Goal: Contribute content

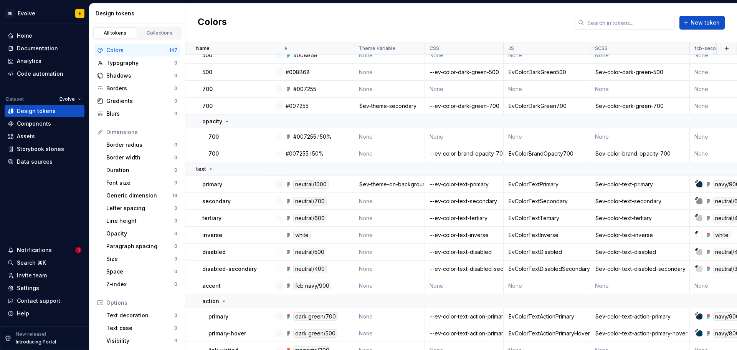
scroll to position [1228, 0]
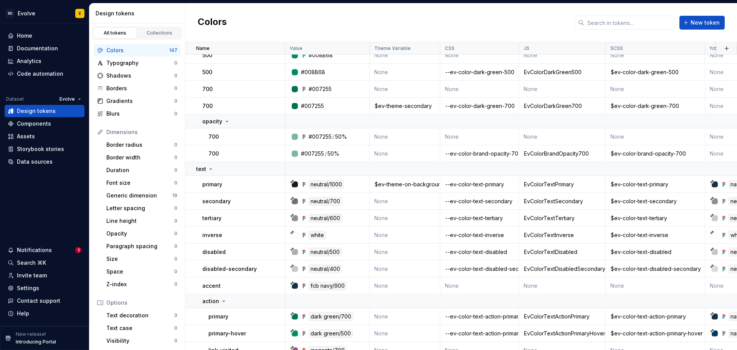
click at [274, 21] on div "Colors New token" at bounding box center [461, 22] width 552 height 39
click at [296, 21] on div "Colors New token" at bounding box center [461, 22] width 552 height 39
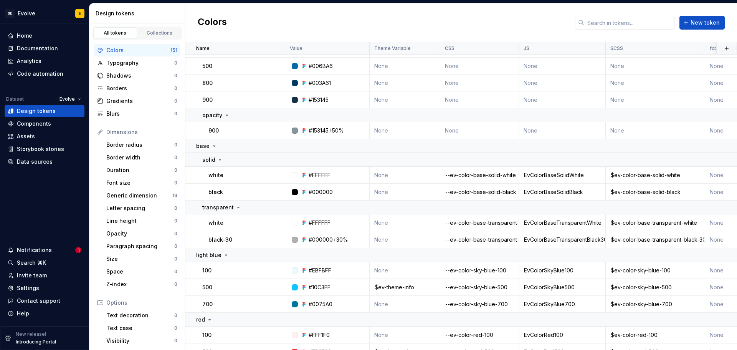
scroll to position [115, 0]
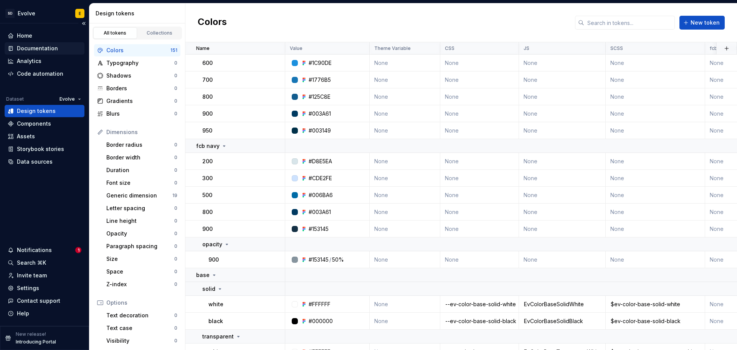
click at [32, 46] on div "Documentation" at bounding box center [37, 49] width 41 height 8
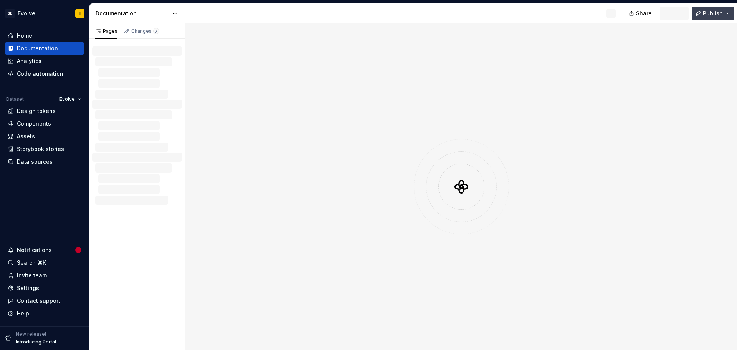
click at [715, 13] on span "Publish" at bounding box center [713, 14] width 20 height 8
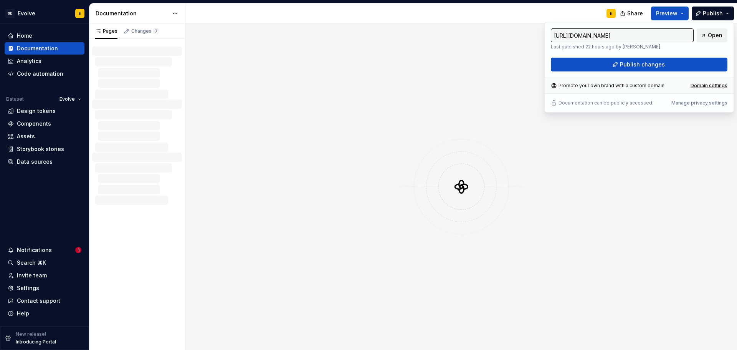
click at [716, 37] on span "Open" at bounding box center [715, 35] width 15 height 8
type input "[URL][DOMAIN_NAME]"
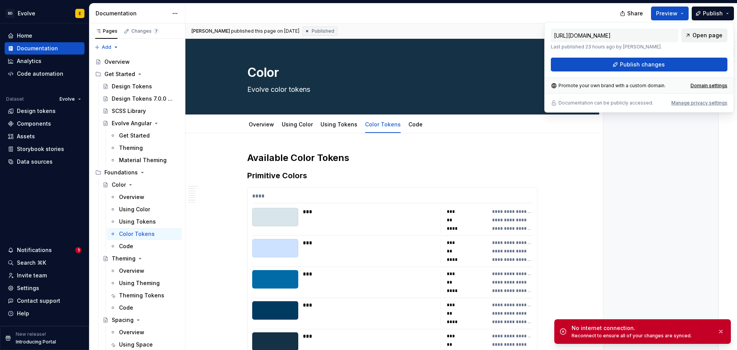
type textarea "*"
